Goal: Information Seeking & Learning: Check status

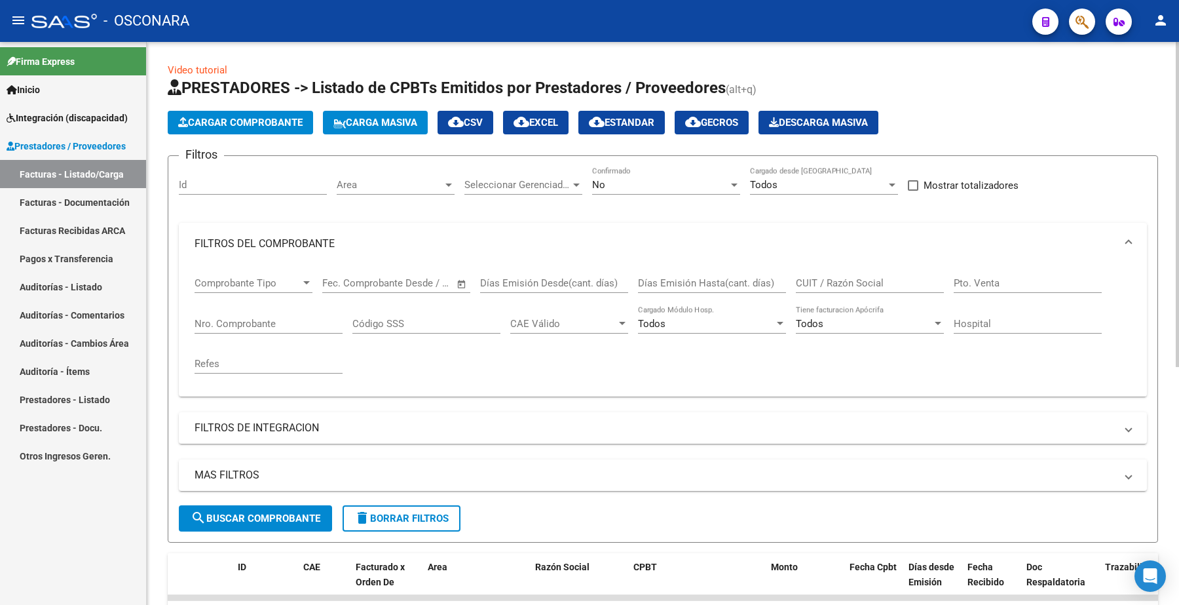
drag, startPoint x: 0, startPoint y: 0, endPoint x: 240, endPoint y: 158, distance: 287.9
click at [241, 318] on input "Nro. Comprobante" at bounding box center [269, 324] width 148 height 12
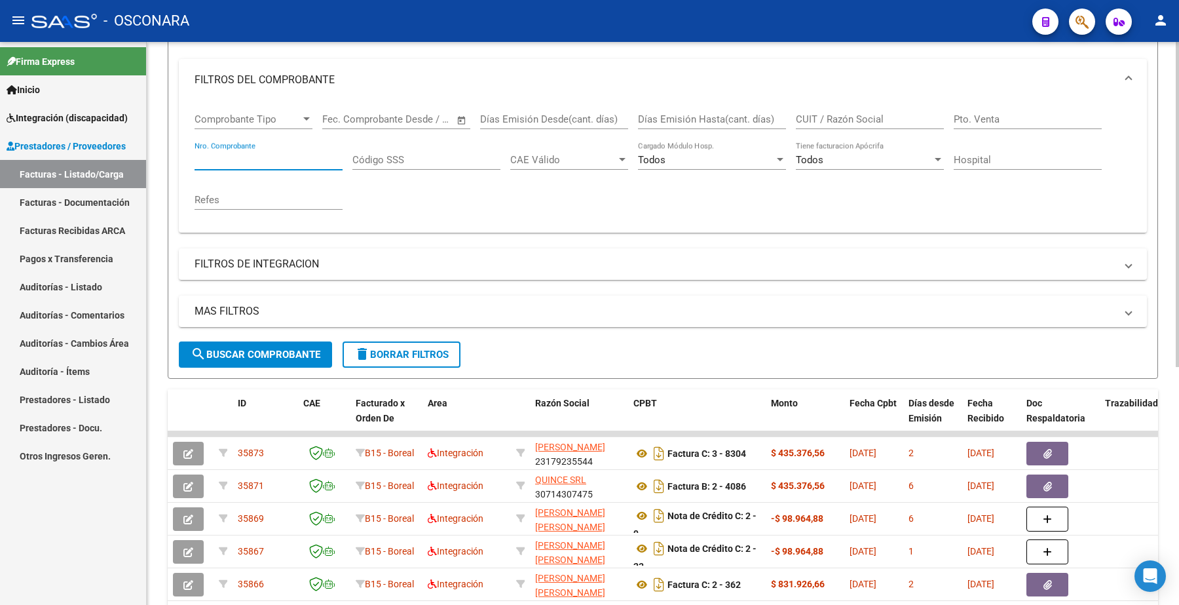
paste input "957"
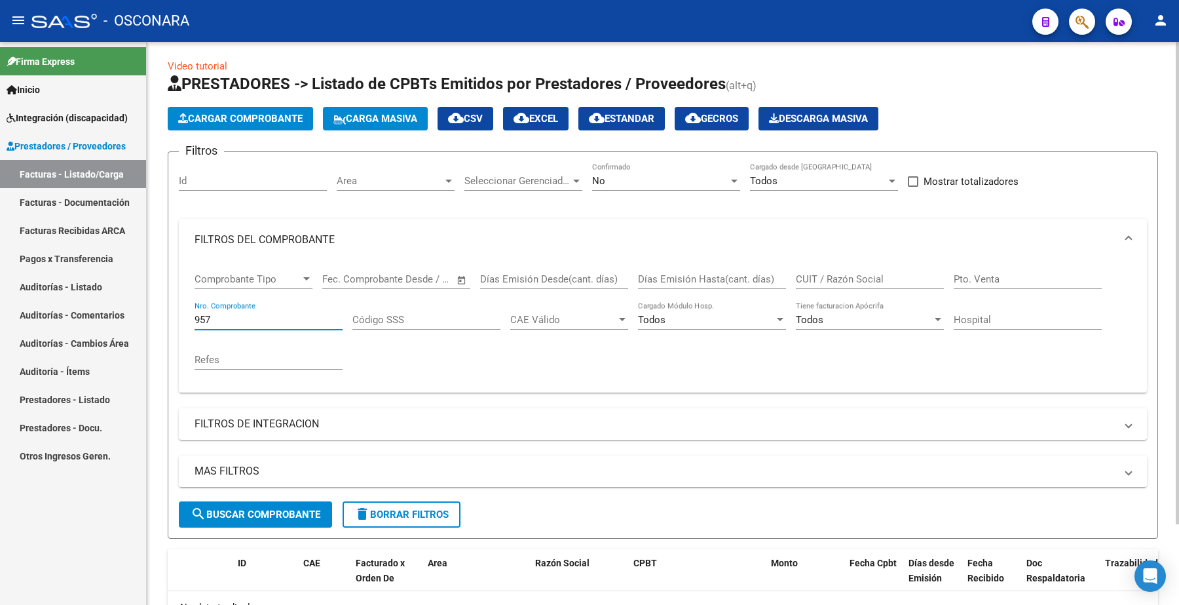
scroll to position [0, 0]
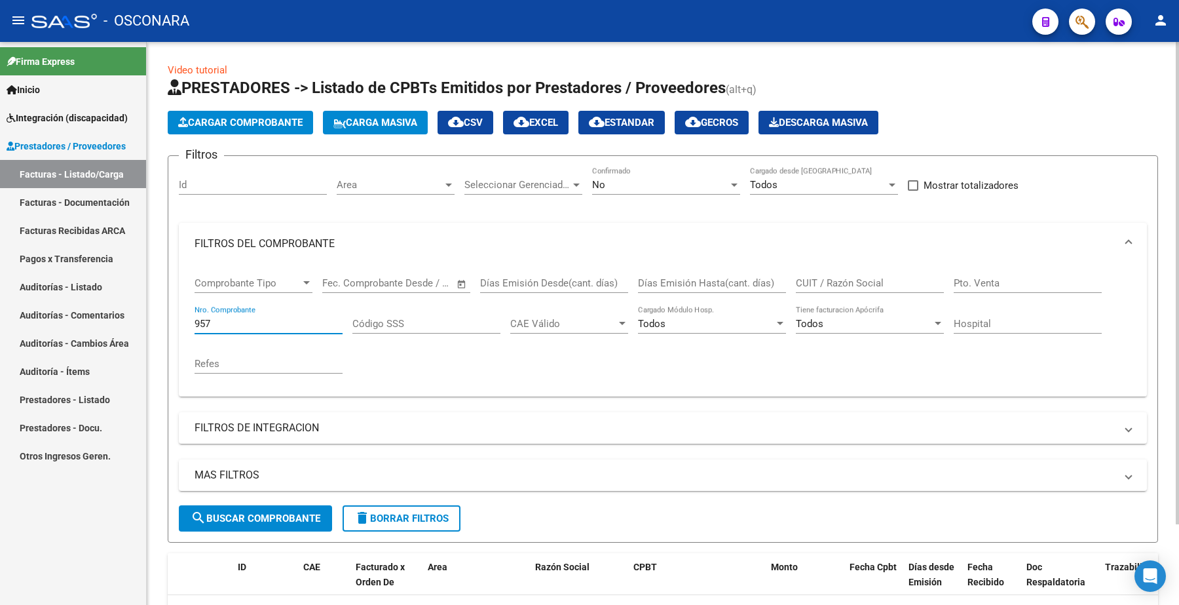
type input "957"
click at [618, 181] on div "No" at bounding box center [660, 185] width 136 height 12
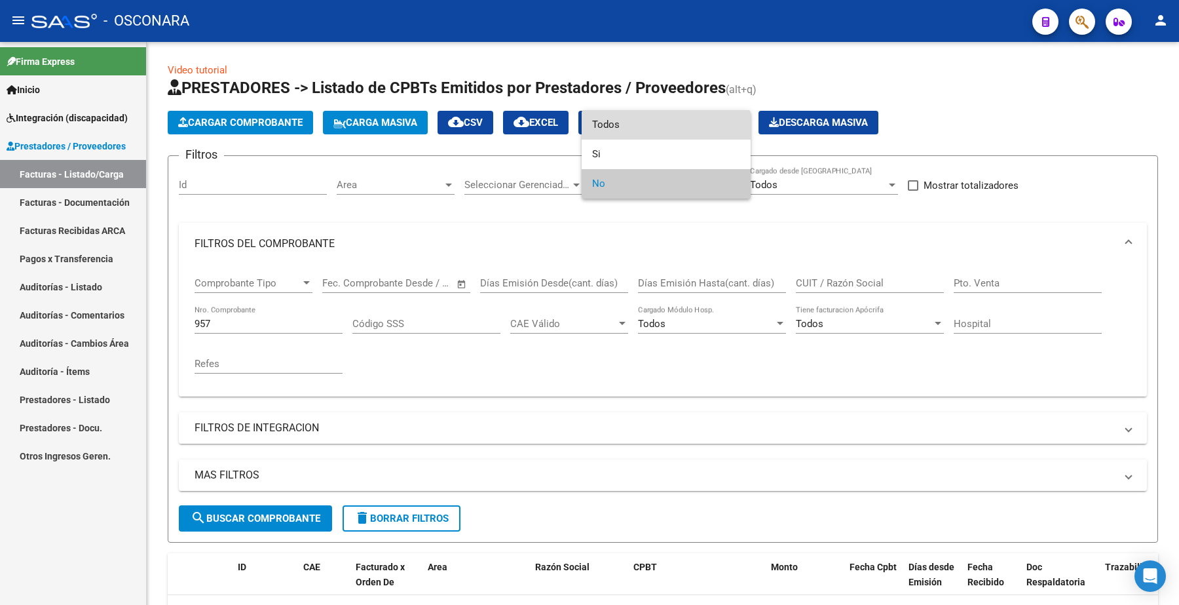
click at [618, 126] on span "Todos" at bounding box center [666, 124] width 148 height 29
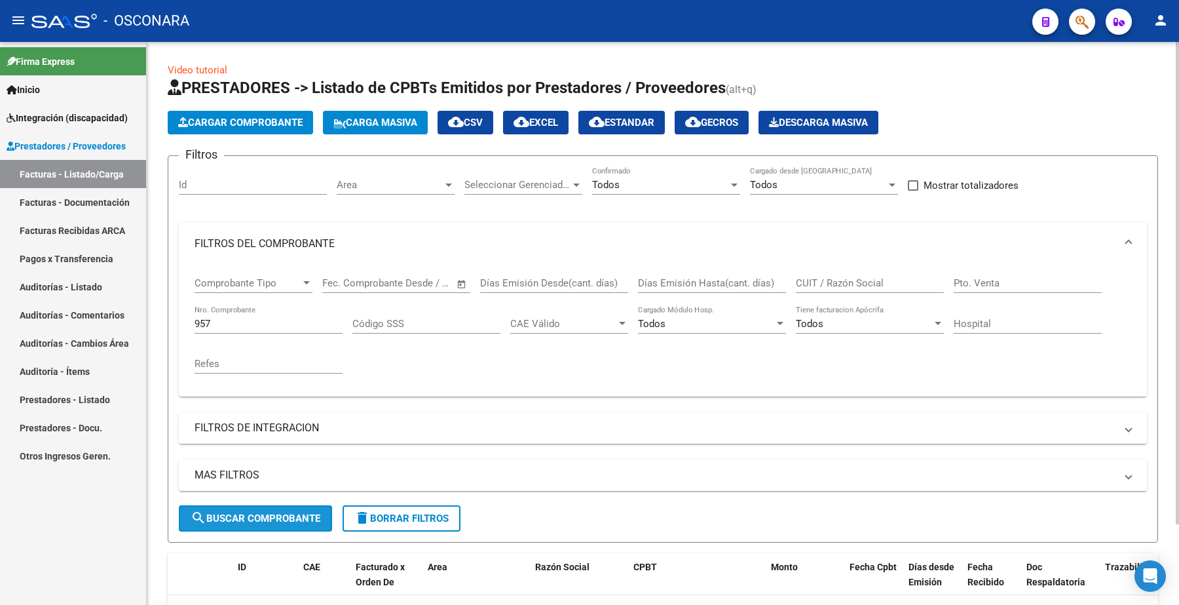
click at [251, 512] on span "search Buscar Comprobante" at bounding box center [256, 518] width 130 height 12
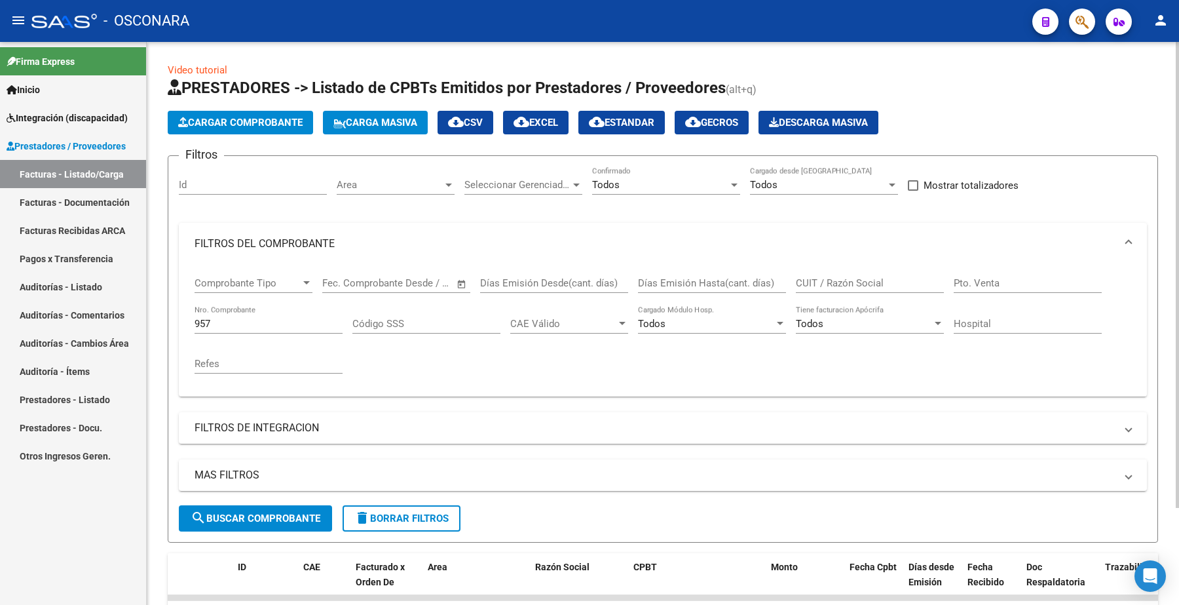
click at [827, 284] on input "CUIT / Razón Social" at bounding box center [870, 283] width 148 height 12
paste input "27387482771"
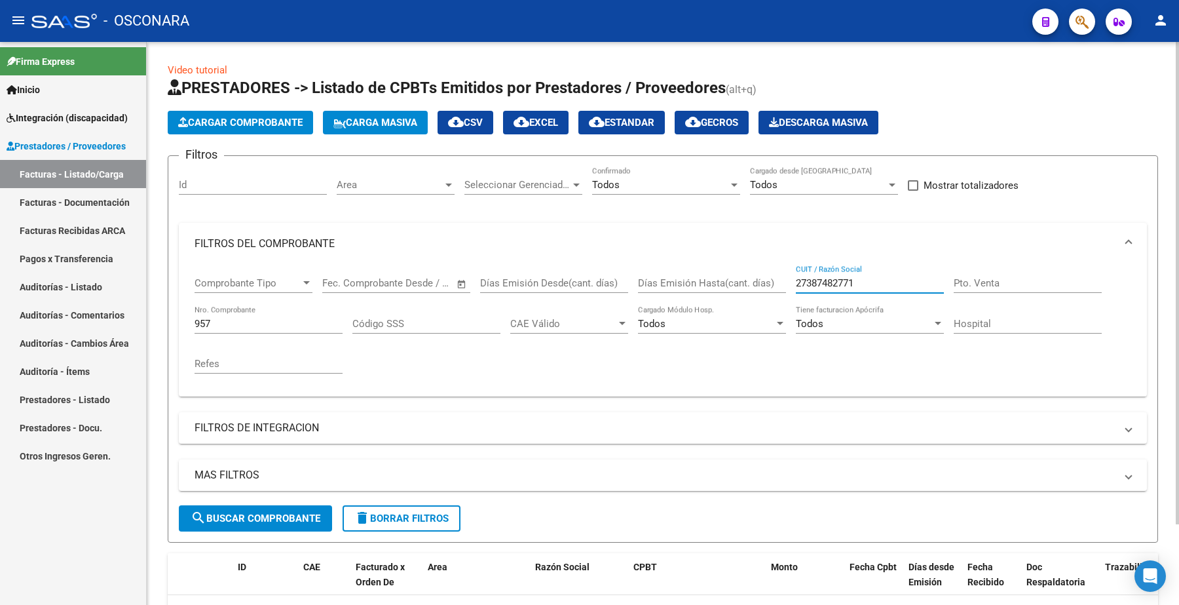
type input "27387482771"
drag, startPoint x: 220, startPoint y: 314, endPoint x: 164, endPoint y: 318, distance: 55.8
click at [164, 318] on div "Video tutorial PRESTADORES -> Listado de CPBTs Emitidos por Prestadores / Prove…" at bounding box center [663, 372] width 1032 height 661
drag, startPoint x: 211, startPoint y: 325, endPoint x: 181, endPoint y: 329, distance: 29.8
click at [181, 329] on div "Comprobante Tipo Comprobante Tipo Fecha inicio – Fecha fin Fec. Comprobante Des…" at bounding box center [663, 331] width 968 height 132
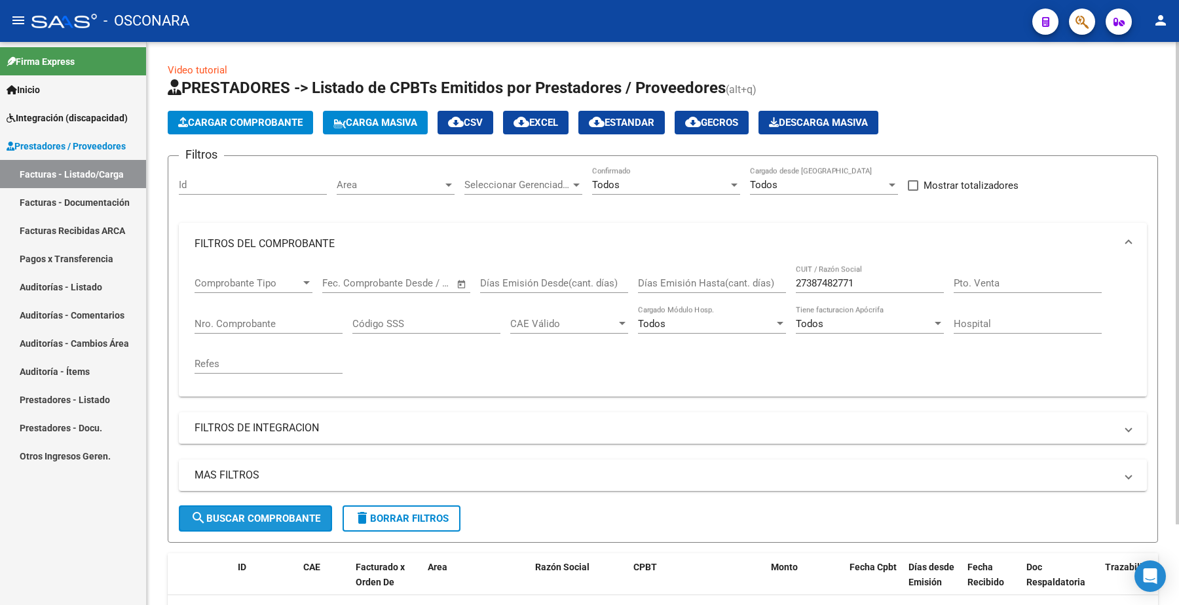
click at [285, 521] on span "search Buscar Comprobante" at bounding box center [256, 518] width 130 height 12
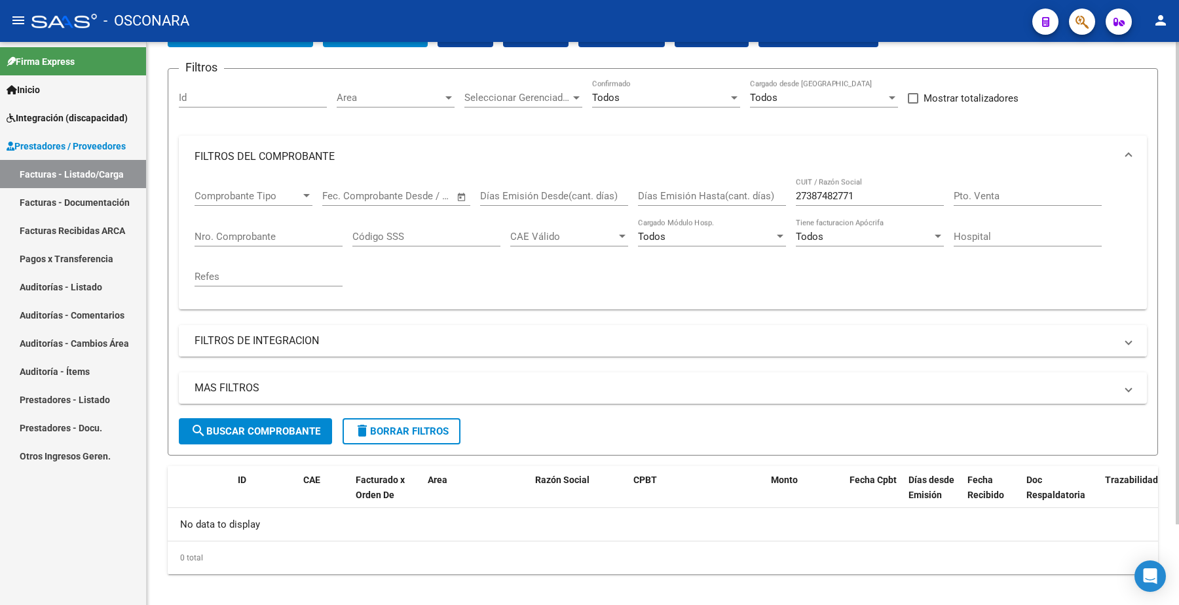
scroll to position [95, 0]
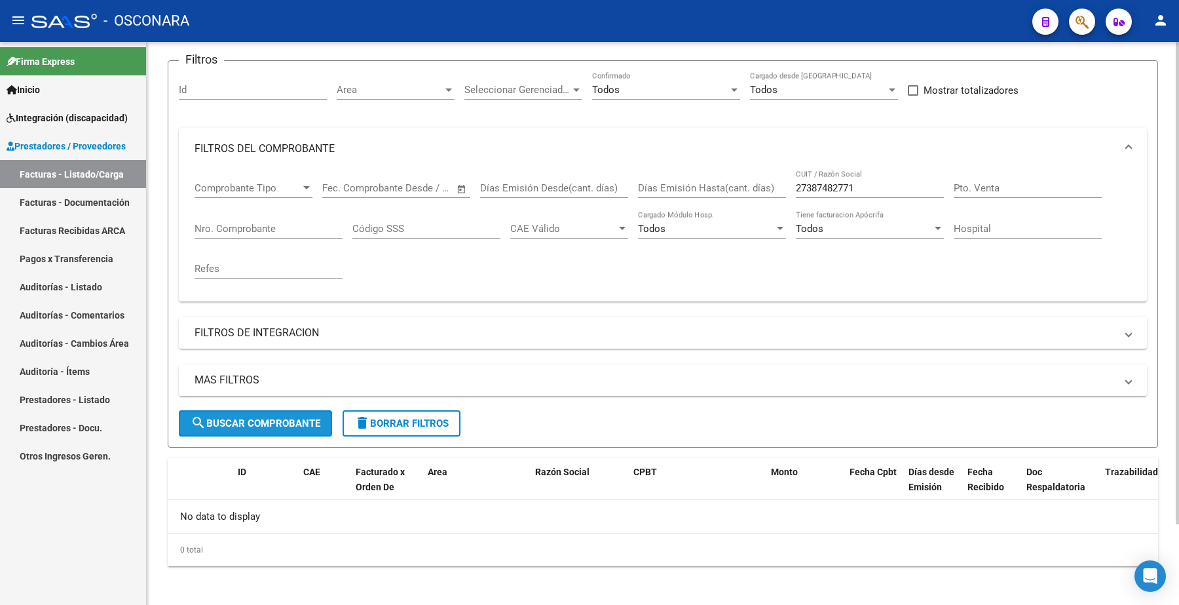
click at [273, 420] on span "search Buscar Comprobante" at bounding box center [256, 423] width 130 height 12
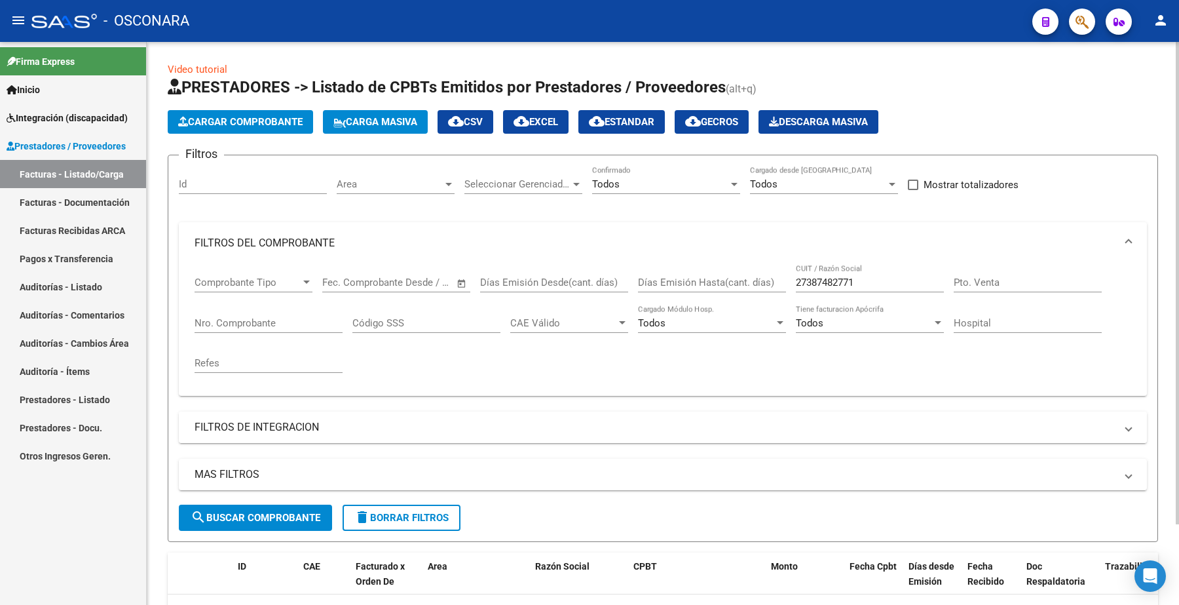
scroll to position [0, 0]
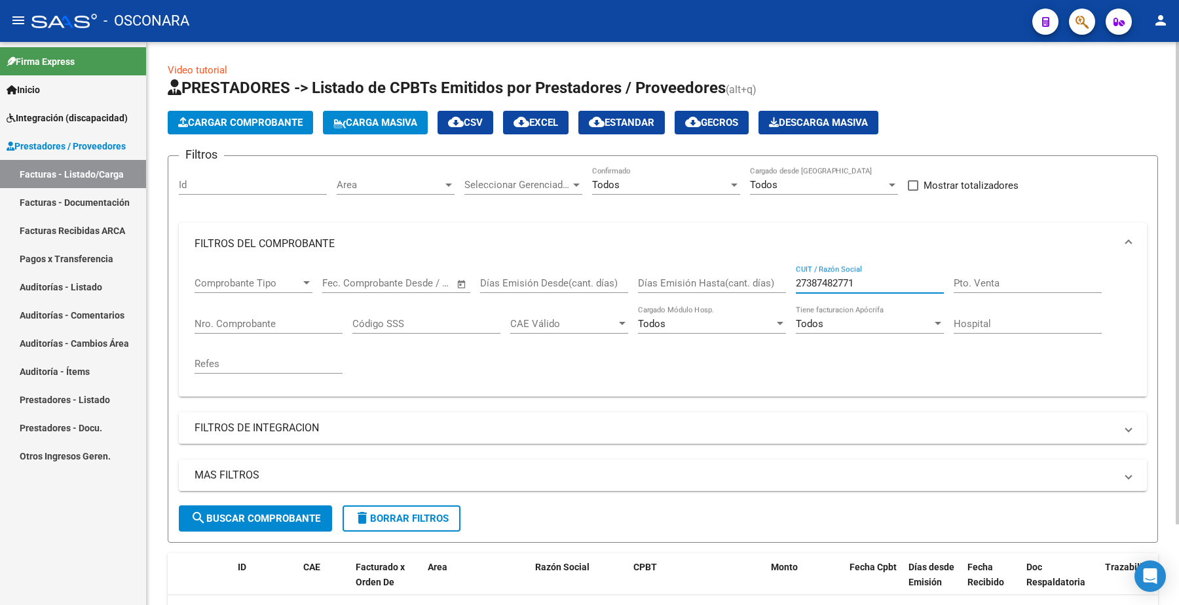
drag, startPoint x: 869, startPoint y: 276, endPoint x: 728, endPoint y: 259, distance: 142.6
click at [725, 276] on div "Comprobante Tipo Comprobante Tipo Fecha inicio – Fecha fin Fec. Comprobante Des…" at bounding box center [663, 325] width 937 height 121
click at [672, 416] on mat-expansion-panel-header "FILTROS DE INTEGRACION" at bounding box center [663, 427] width 968 height 31
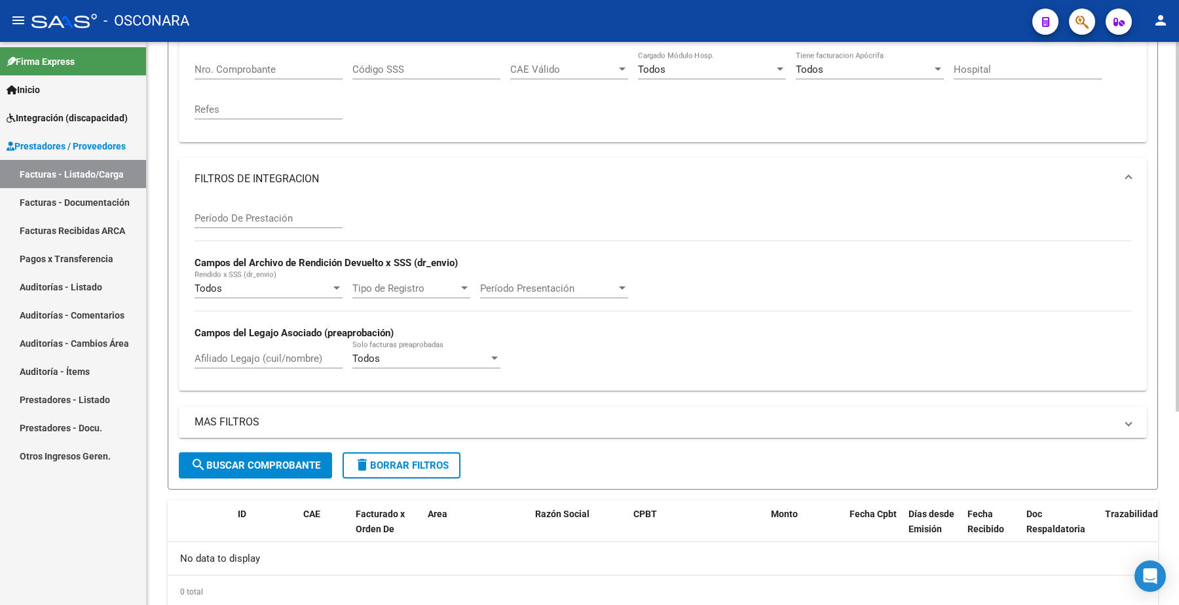
scroll to position [295, 0]
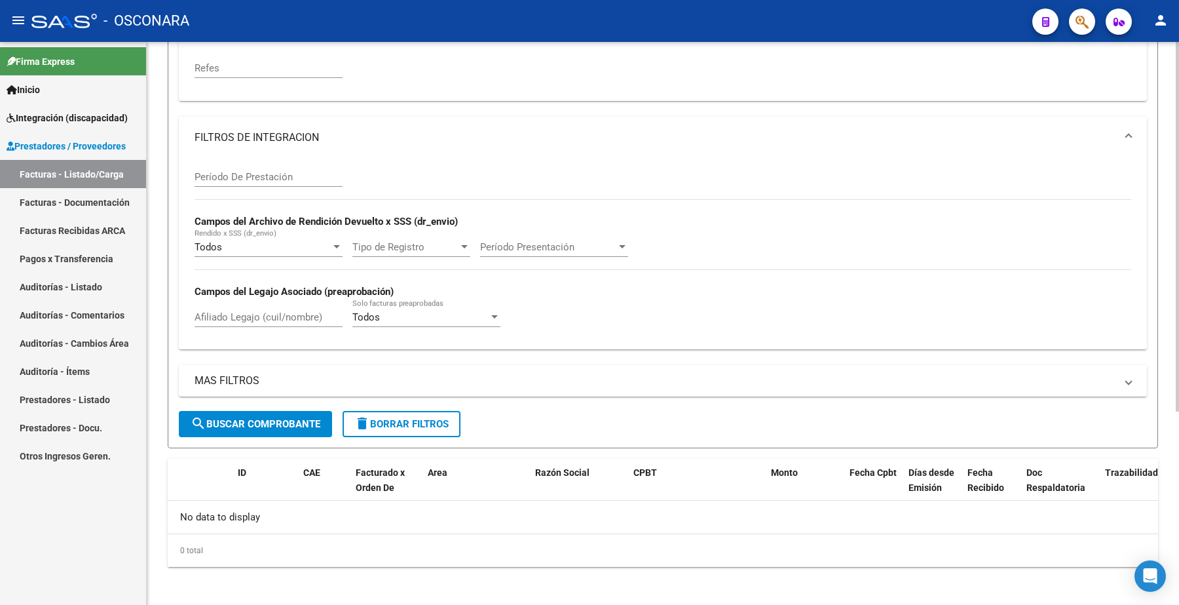
click at [695, 351] on div "Filtros Id Area Area Seleccionar Gerenciador Seleccionar Gerenciador Todos Conf…" at bounding box center [663, 141] width 968 height 540
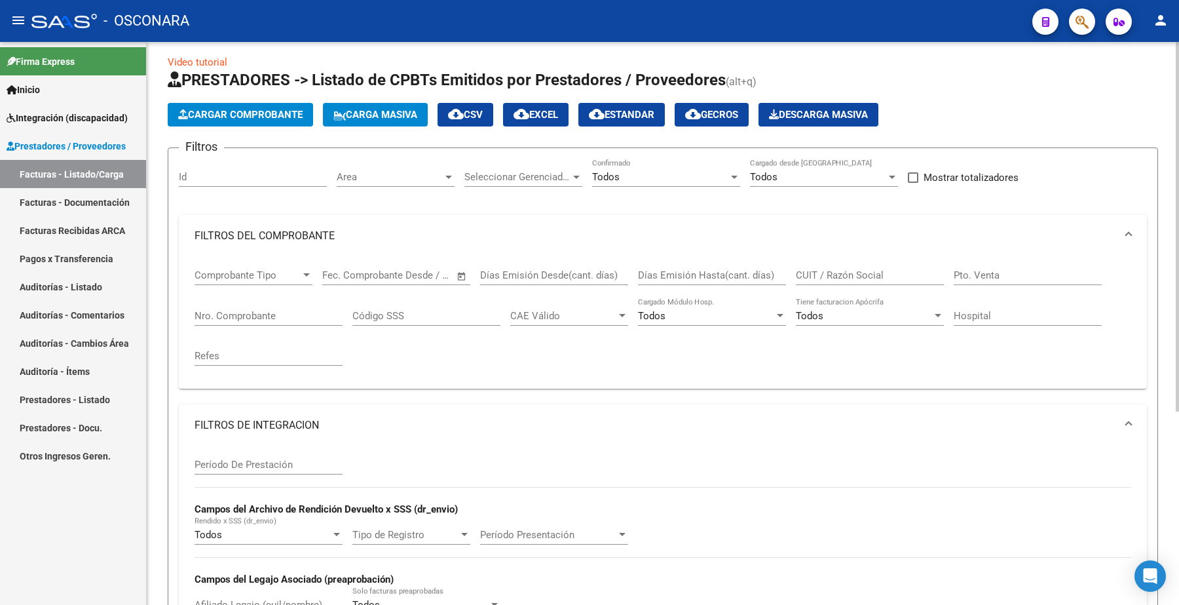
scroll to position [0, 0]
